Goal: Task Accomplishment & Management: Manage account settings

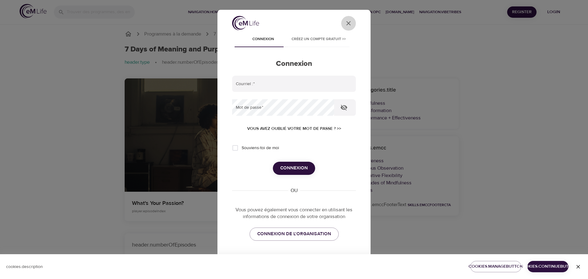
click at [346, 23] on icon "close" at bounding box center [348, 23] width 4 height 4
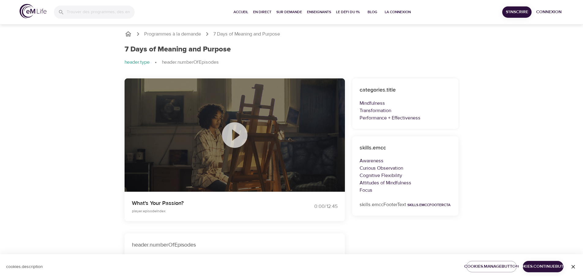
click at [229, 139] on icon at bounding box center [234, 134] width 25 height 25
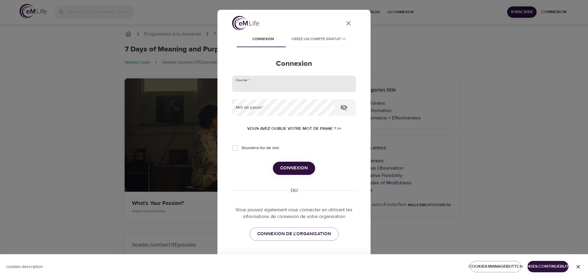
click at [296, 83] on input "email" at bounding box center [294, 84] width 124 height 17
type input "fabienne.zanga@amexgbt.com"
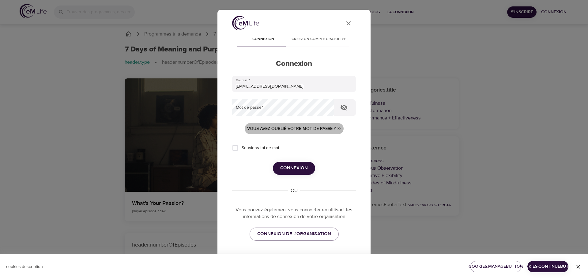
click at [308, 127] on span "Vous avez oublié votre mot de passe ? >>" at bounding box center [294, 129] width 94 height 8
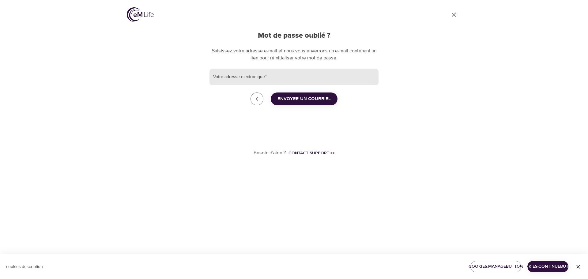
click at [307, 81] on input "Votre adresse électronique   *" at bounding box center [294, 77] width 169 height 17
type input "fabienne.zanga@amexgbt.com"
click at [305, 104] on button "Envoyer un courriel" at bounding box center [304, 99] width 67 height 13
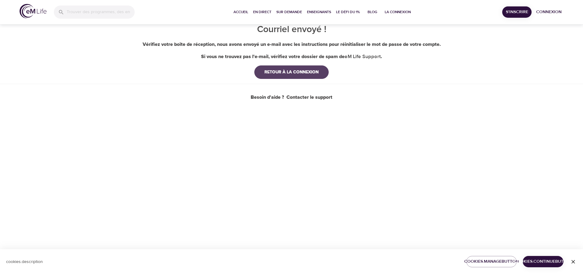
click at [293, 75] on div "RETOUR À LA CONNEXION" at bounding box center [292, 72] width 64 height 6
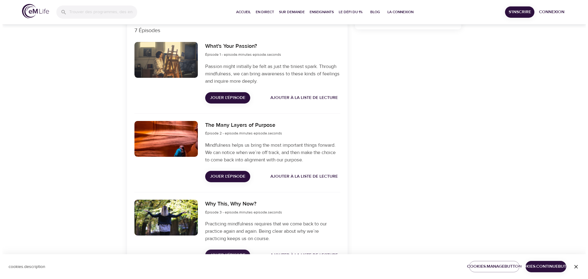
scroll to position [306, 0]
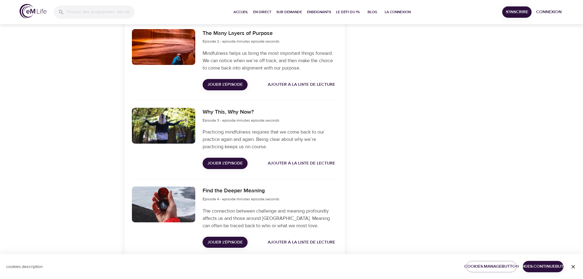
click at [234, 164] on span "Jouer l'épisode" at bounding box center [225, 164] width 35 height 8
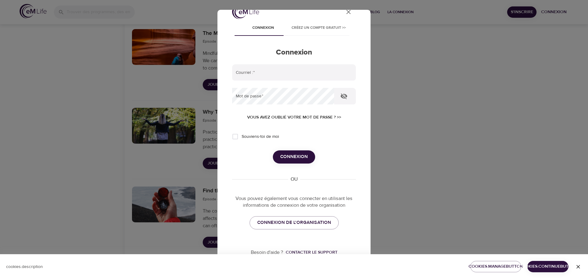
scroll to position [17, 0]
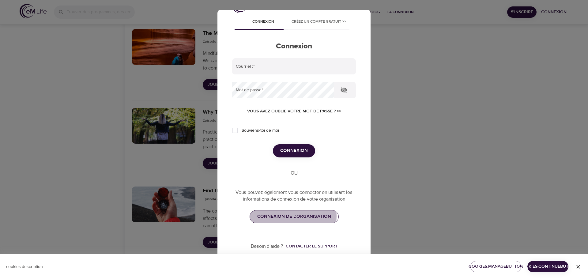
click at [286, 216] on span "CONNEXION DE L'ORGANISATION" at bounding box center [294, 217] width 74 height 8
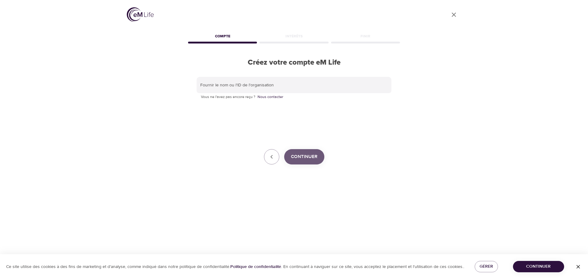
click at [299, 157] on span "Continuer" at bounding box center [304, 157] width 27 height 8
